Goal: Information Seeking & Learning: Learn about a topic

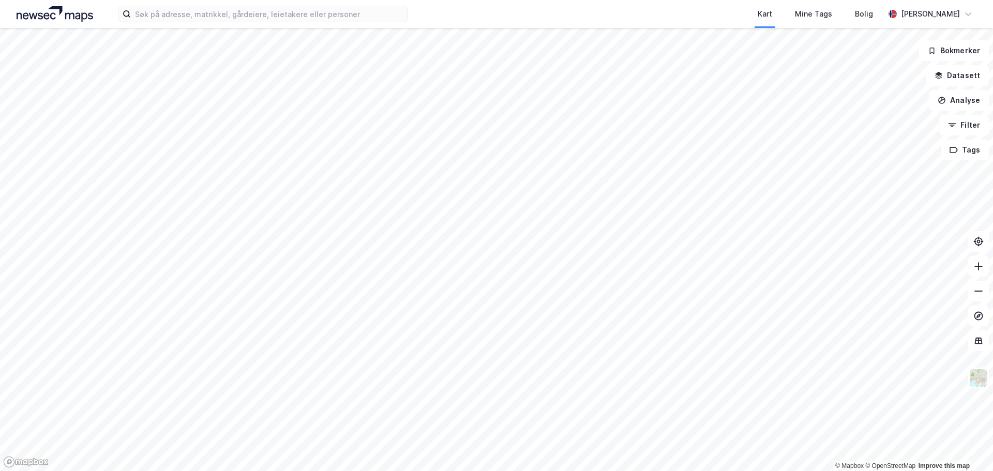
click at [143, 24] on div "Kart Mine Tags Bolig [PERSON_NAME]" at bounding box center [496, 14] width 993 height 28
click at [139, 10] on input at bounding box center [269, 14] width 276 height 16
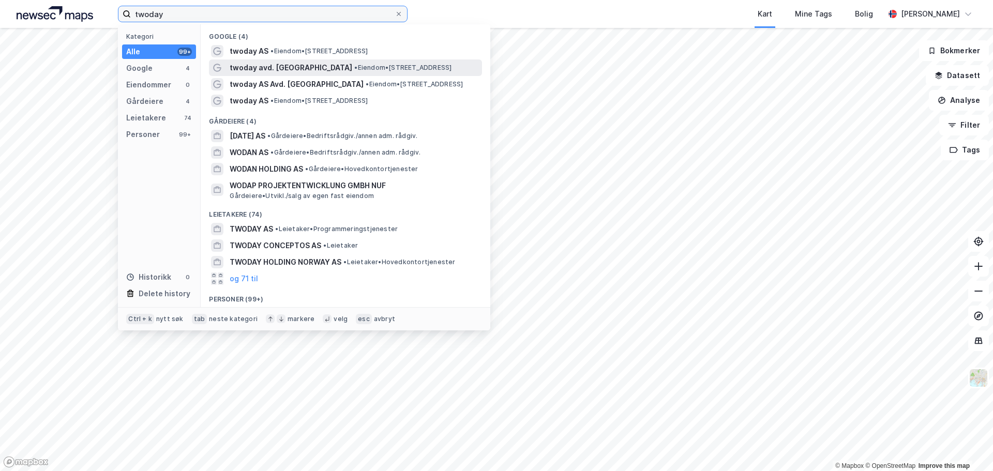
type input "twoday"
click at [374, 71] on span "• Eiendom • [STREET_ADDRESS]" at bounding box center [402, 68] width 97 height 8
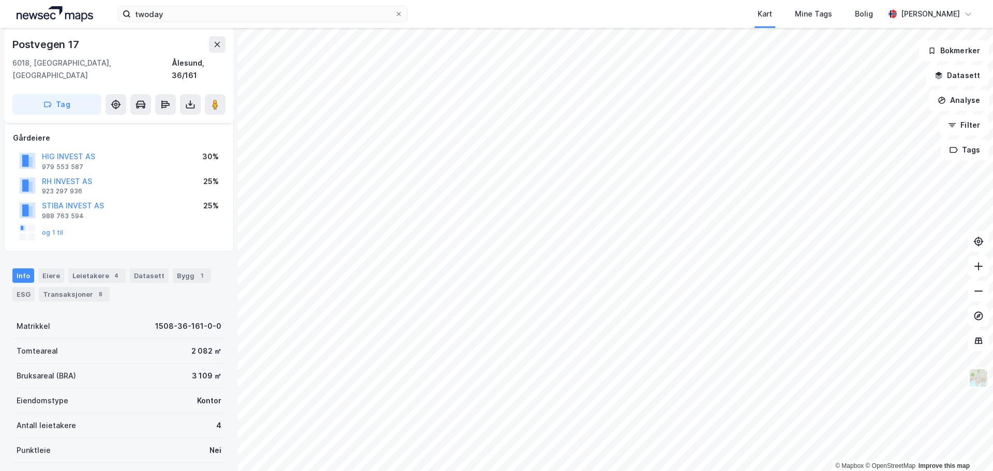
scroll to position [103, 0]
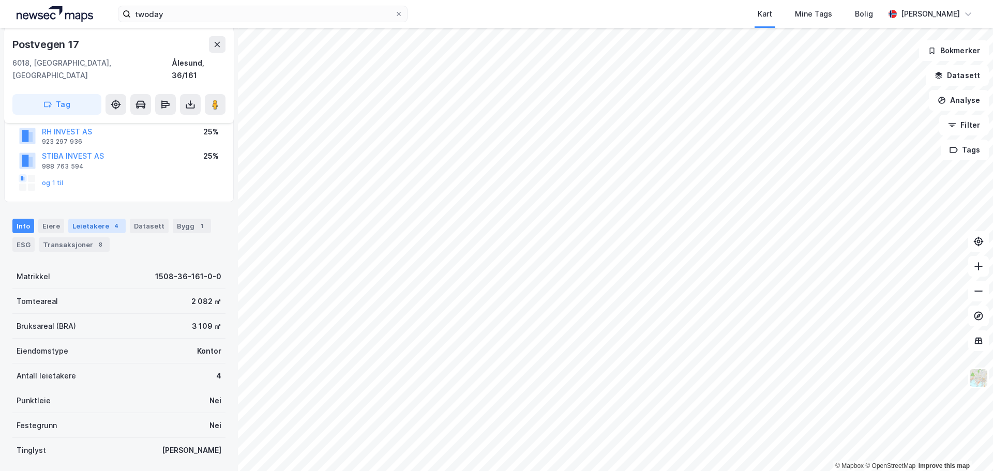
click at [103, 219] on div "Leietakere 4" at bounding box center [96, 226] width 57 height 14
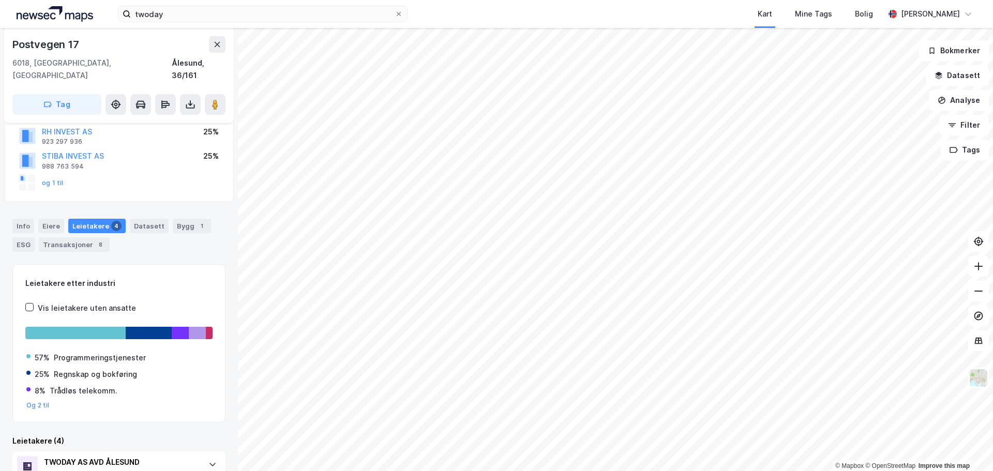
scroll to position [310, 0]
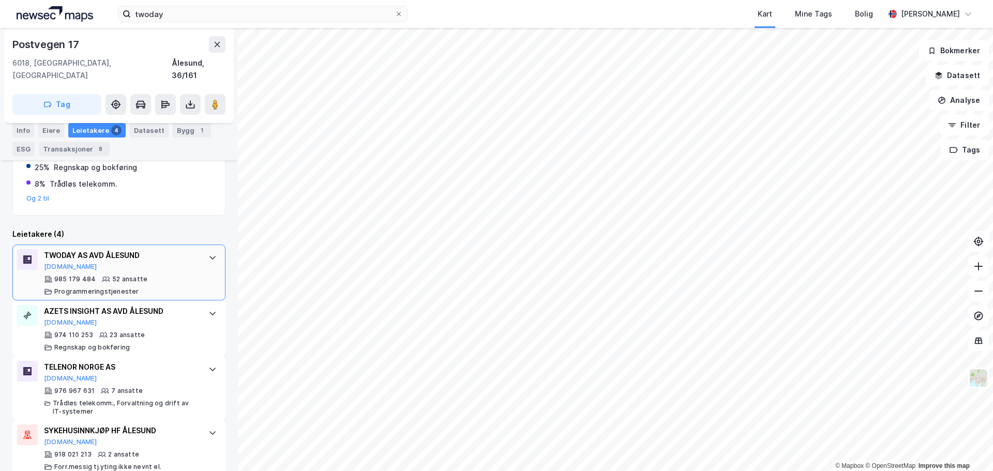
click at [104, 249] on div "TWODAY AS AVD ÅLESUND" at bounding box center [121, 255] width 154 height 12
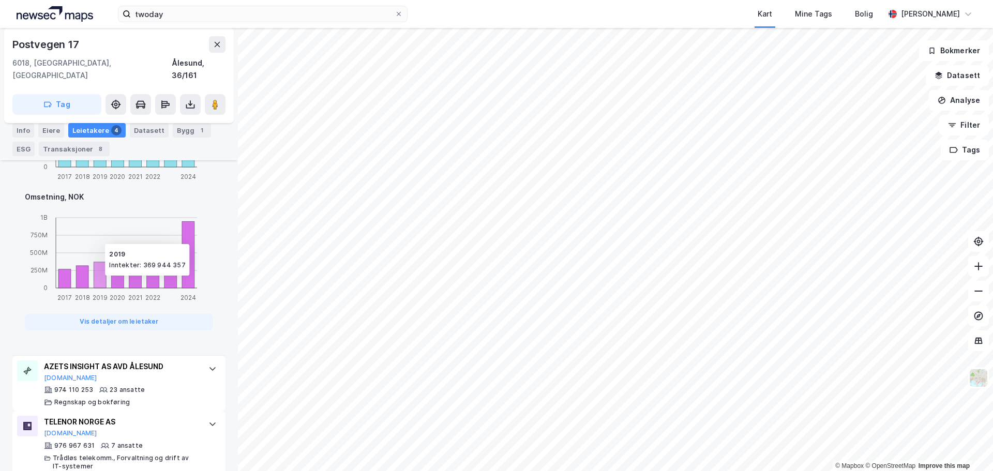
scroll to position [991, 0]
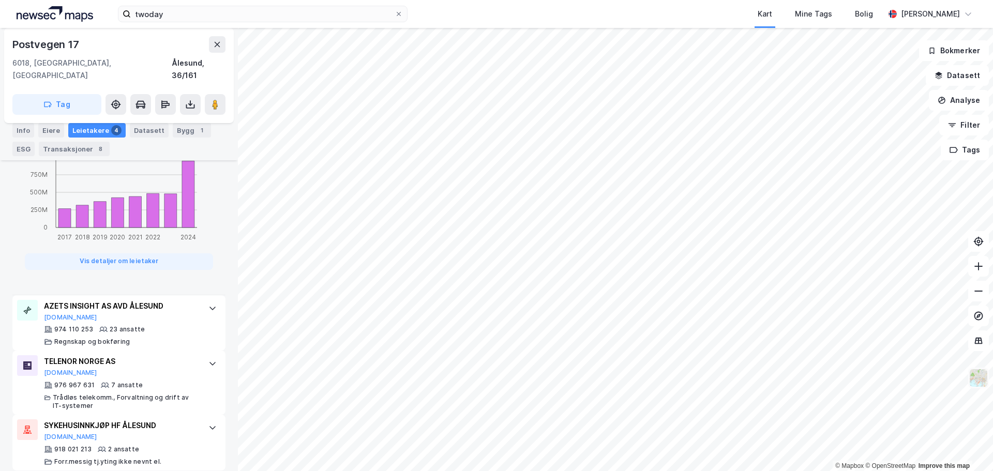
click at [988, 380] on button at bounding box center [978, 378] width 21 height 21
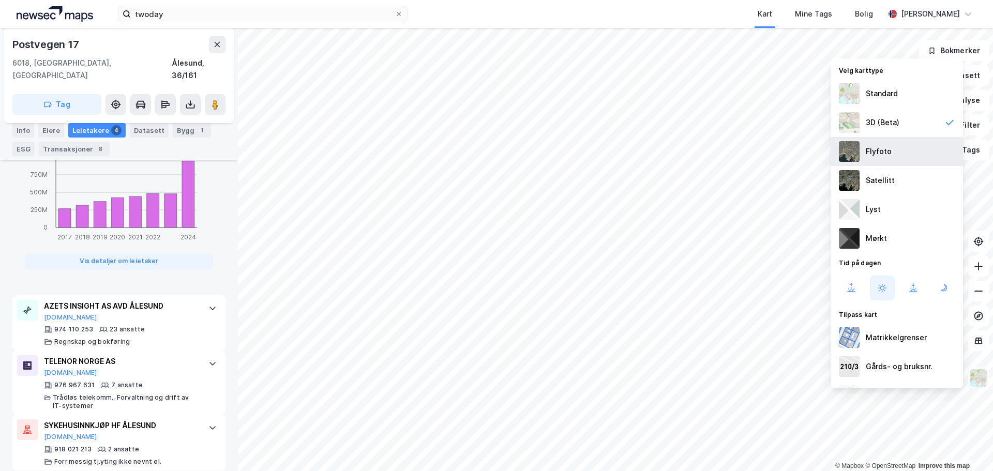
click at [860, 153] on div "Flyfoto" at bounding box center [896, 151] width 132 height 29
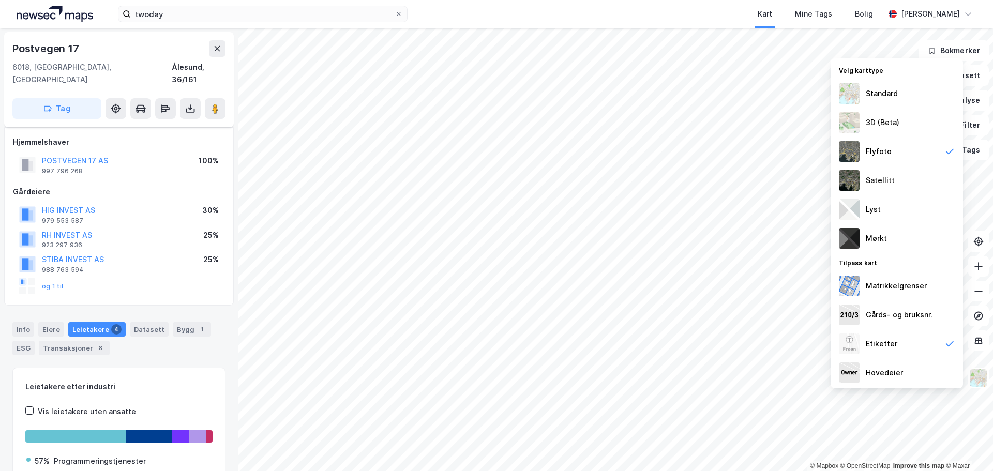
scroll to position [84, 0]
